Goal: Information Seeking & Learning: Check status

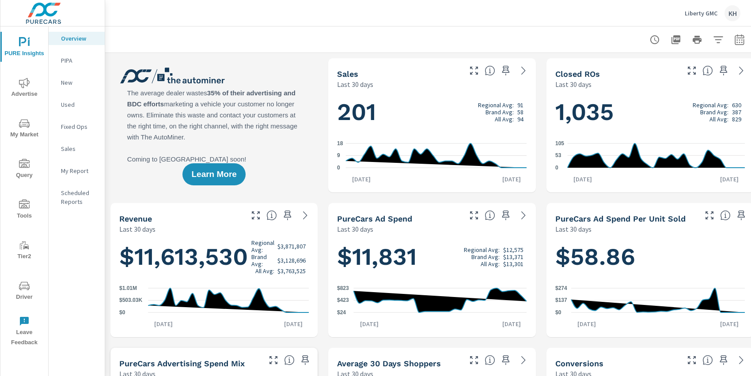
scroll to position [0, 0]
click at [21, 285] on icon "nav menu" at bounding box center [24, 286] width 11 height 11
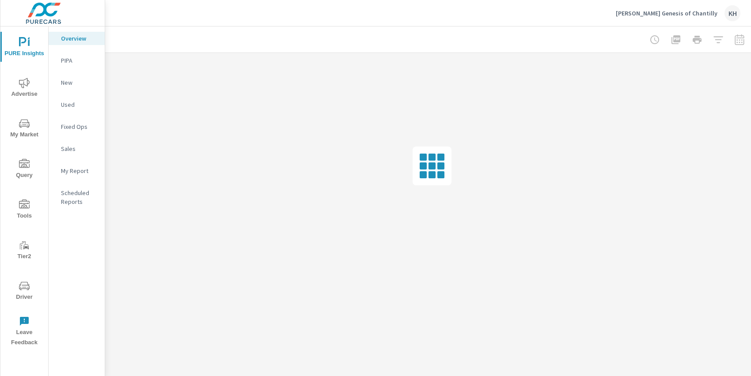
click at [20, 283] on icon "nav menu" at bounding box center [24, 286] width 11 height 11
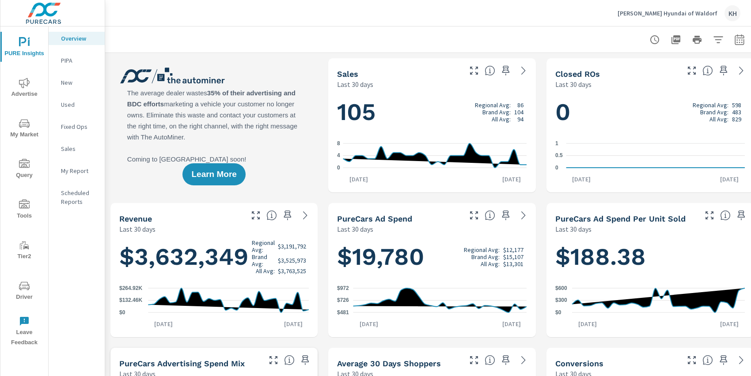
click at [30, 283] on span "Driver" at bounding box center [24, 292] width 42 height 22
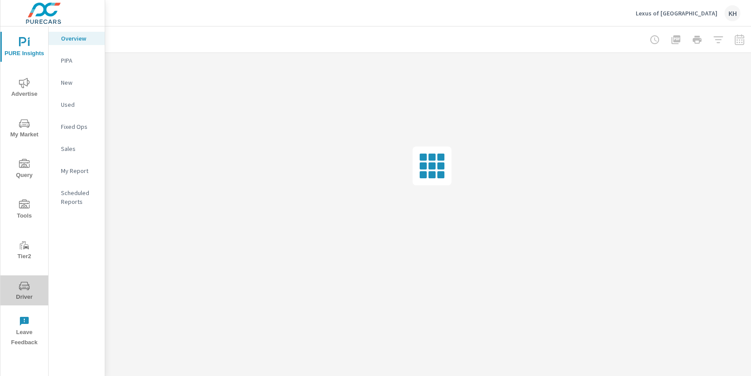
click at [22, 287] on icon "nav menu" at bounding box center [24, 286] width 11 height 11
click at [23, 289] on icon "nav menu" at bounding box center [24, 286] width 11 height 11
